Goal: Find specific page/section: Find specific page/section

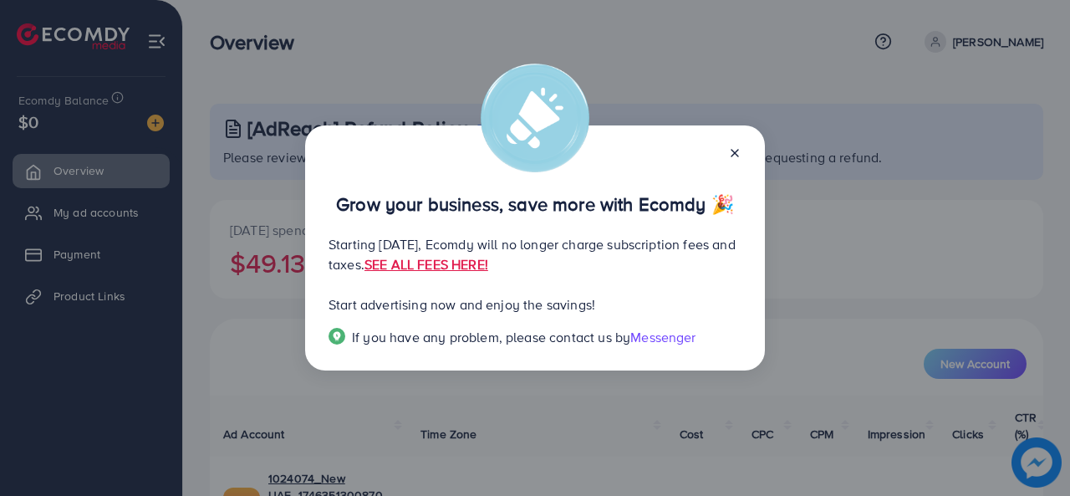
click at [741, 152] on icon at bounding box center [734, 152] width 13 height 13
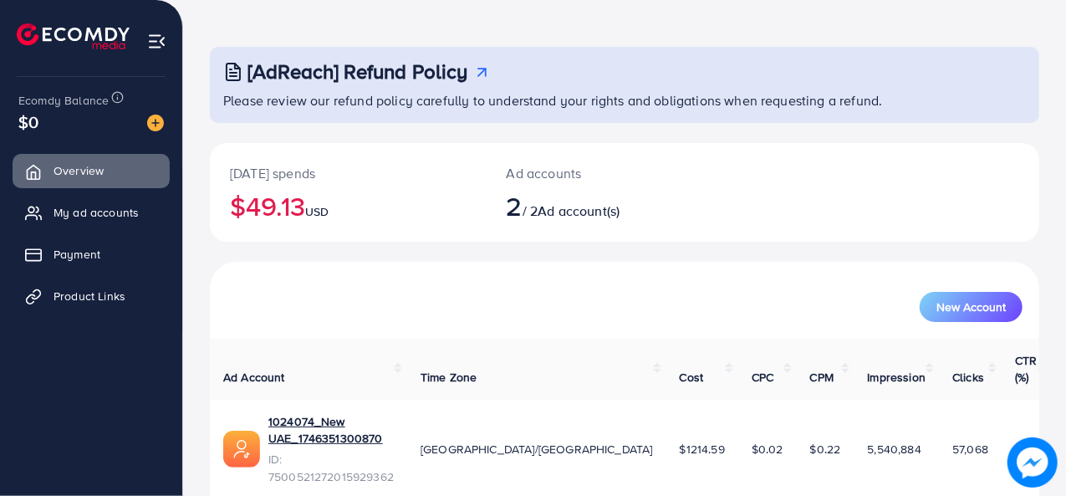
scroll to position [84, 0]
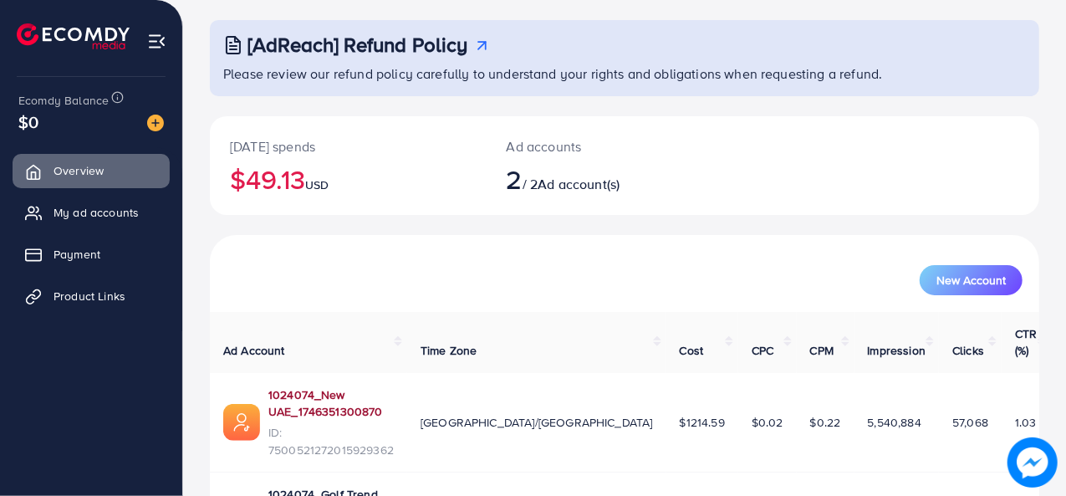
click at [350, 386] on link "1024074_New UAE_1746351300870" at bounding box center [330, 403] width 125 height 34
click at [304, 486] on link "1024074_Golf Trend Store_1737718667633" at bounding box center [330, 503] width 125 height 34
click at [315, 388] on div "1024074_New UAE_1746351300870" at bounding box center [330, 405] width 125 height 38
click at [314, 386] on link "1024074_New UAE_1746351300870" at bounding box center [330, 403] width 125 height 34
click at [295, 386] on link "1024074_New UAE_1746351300870" at bounding box center [330, 403] width 125 height 34
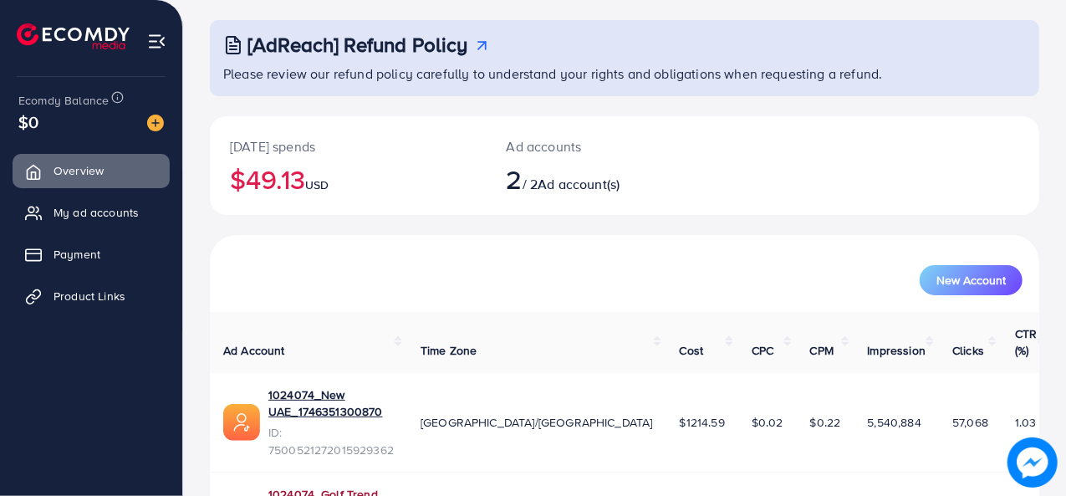
click at [317, 486] on link "1024074_Golf Trend Store_1737718667633" at bounding box center [330, 503] width 125 height 34
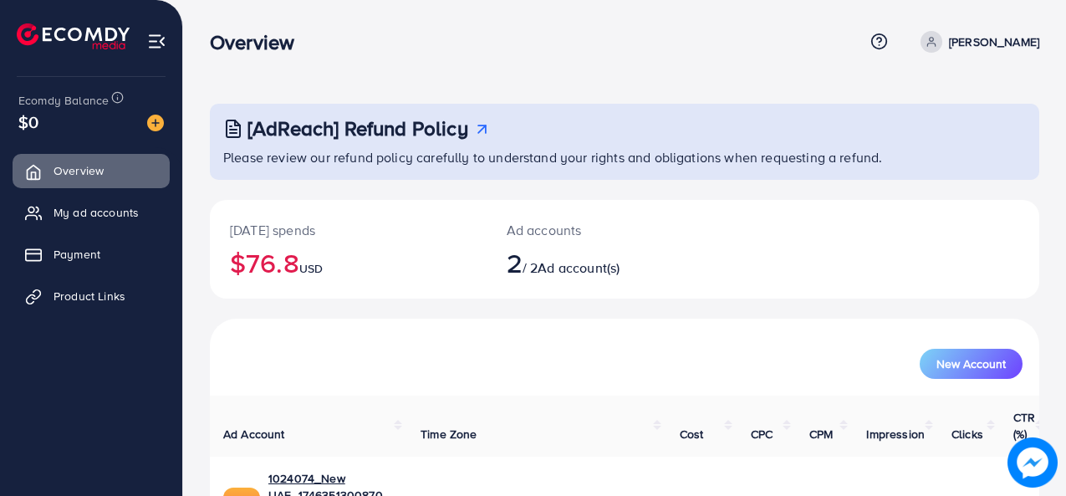
scroll to position [144, 0]
